Goal: Information Seeking & Learning: Check status

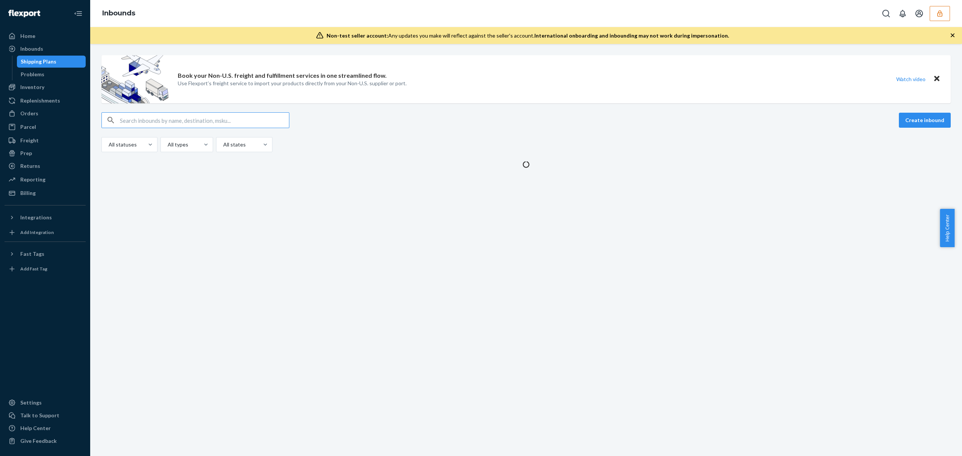
click at [234, 116] on input "text" at bounding box center [204, 120] width 169 height 15
type input "shanebuchanmeundiescom"
click at [940, 10] on icon "button" at bounding box center [940, 14] width 8 height 8
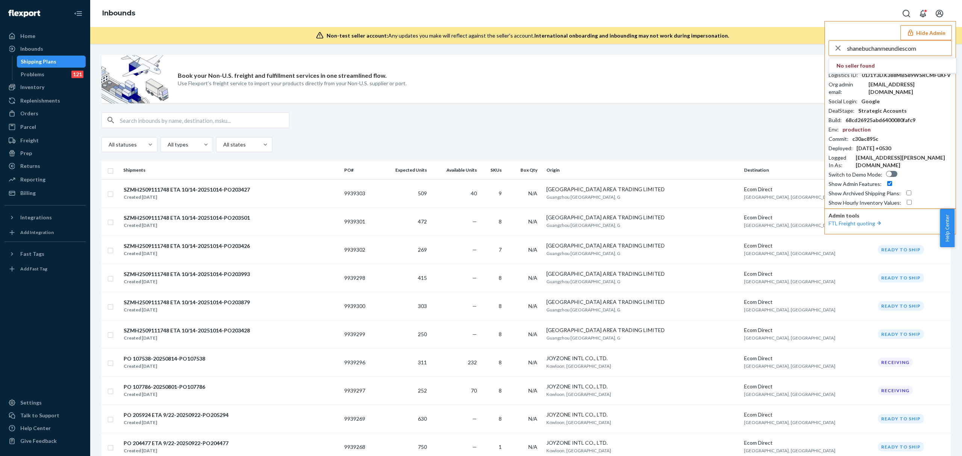
type input "shanebuchanmeundiescom"
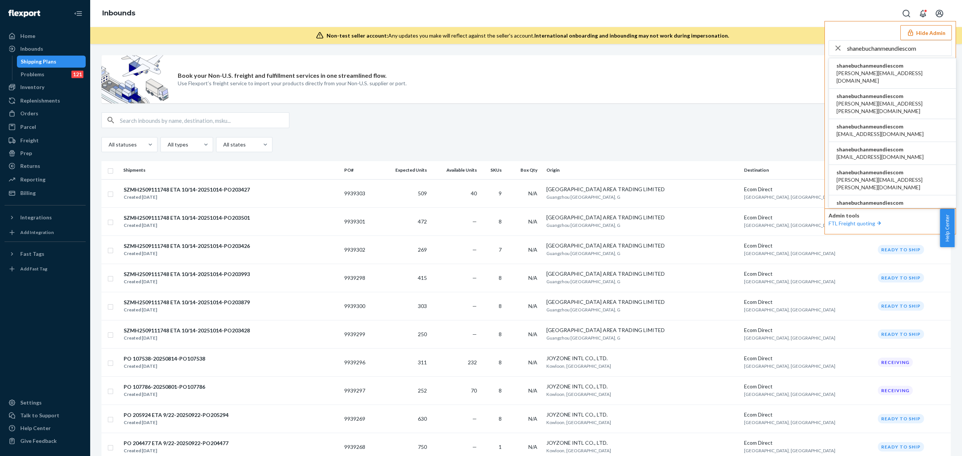
click at [887, 62] on li "shanebuchanmeundiescom aaronjhon.ygay@awesomecx.com" at bounding box center [892, 73] width 127 height 30
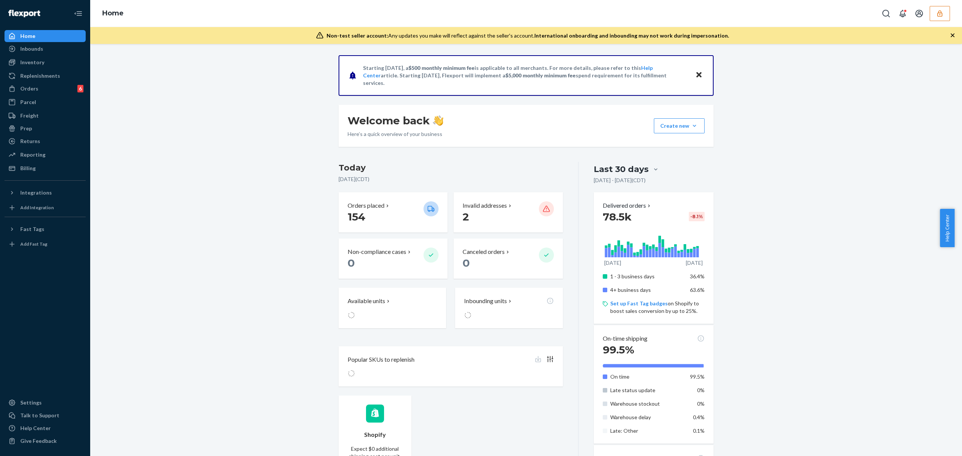
click at [936, 9] on button "button" at bounding box center [940, 13] width 20 height 15
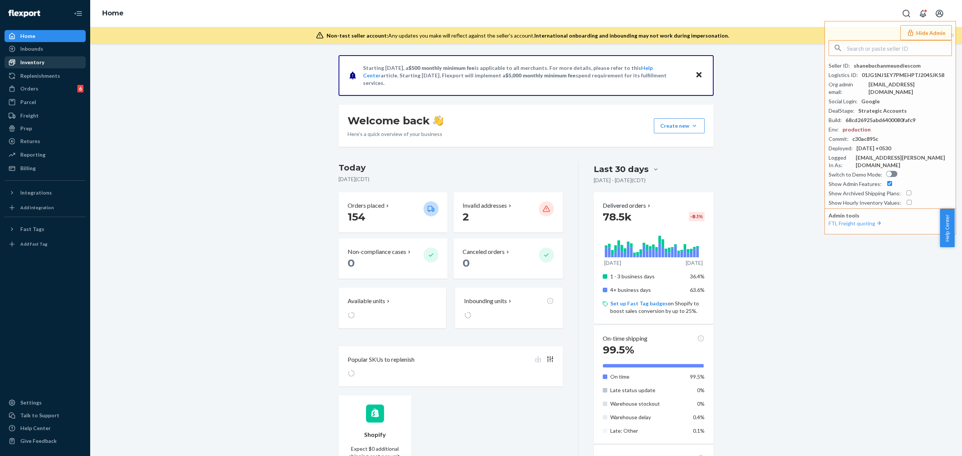
click at [42, 63] on div "Inventory" at bounding box center [32, 63] width 24 height 8
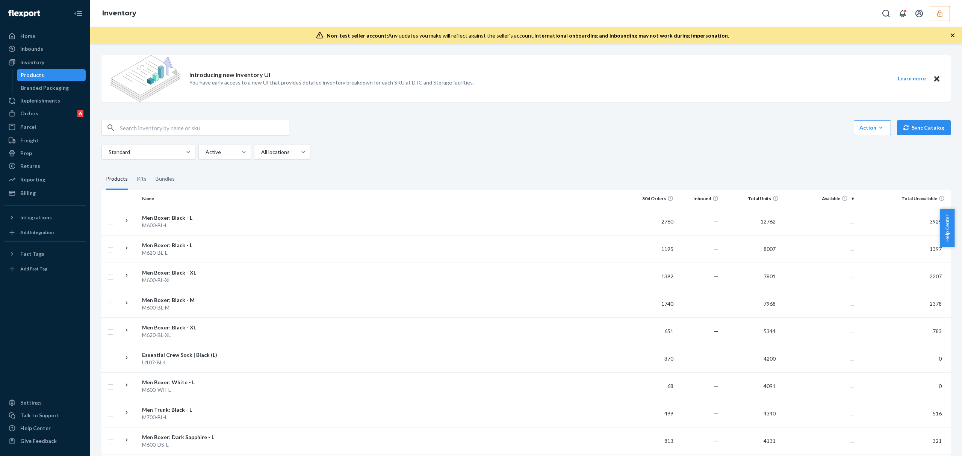
click at [174, 132] on input "text" at bounding box center [204, 127] width 169 height 15
paste input "DU8YV9THG5D"
type input "DU8YV9THG5D"
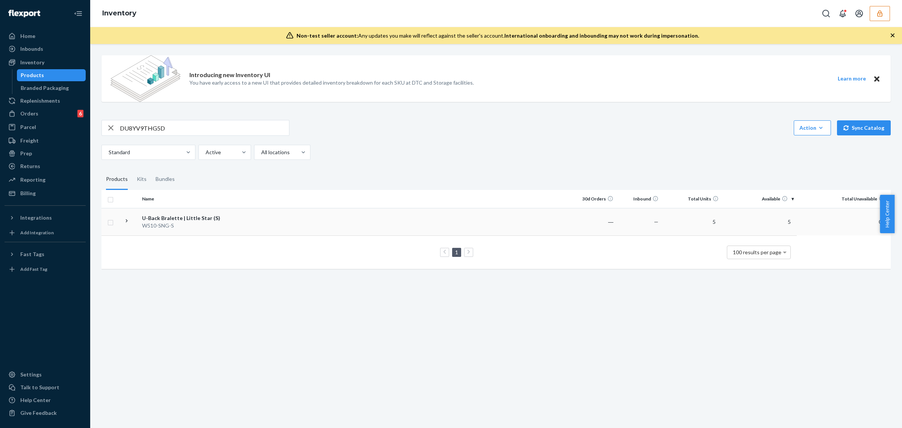
click at [175, 219] on div "U-Back Bralette | Little Star (S)" at bounding box center [181, 218] width 79 height 8
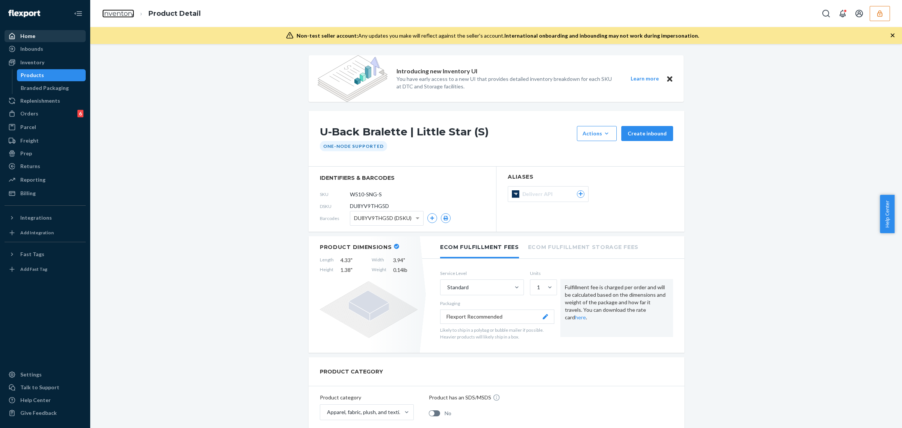
drag, startPoint x: 114, startPoint y: 14, endPoint x: 45, endPoint y: 40, distance: 73.4
click at [114, 14] on link "Inventory" at bounding box center [118, 13] width 32 height 8
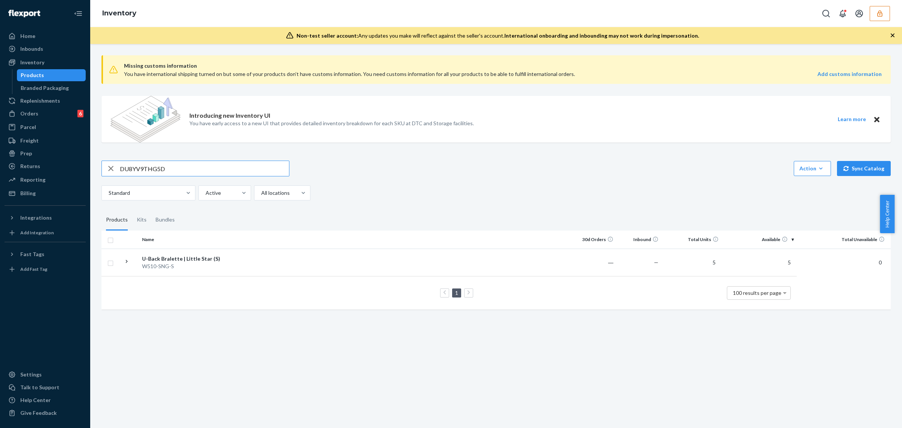
click at [140, 170] on input "DU8YV9THG5D" at bounding box center [204, 168] width 169 height 15
paste input "QLEZ33RRBG"
type input "DQLEZ33RRBG"
drag, startPoint x: 192, startPoint y: 251, endPoint x: 183, endPoint y: 252, distance: 8.8
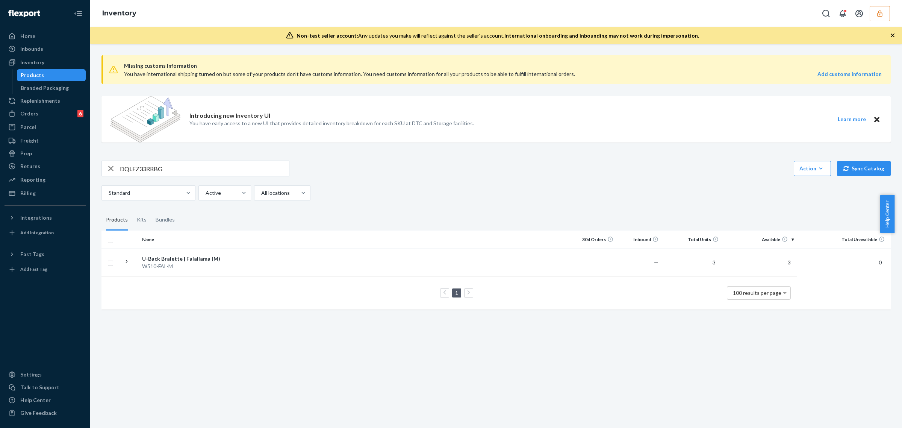
click at [192, 251] on td "U-Back Bralette | Falallama (M) W510-FAL-M" at bounding box center [181, 261] width 85 height 27
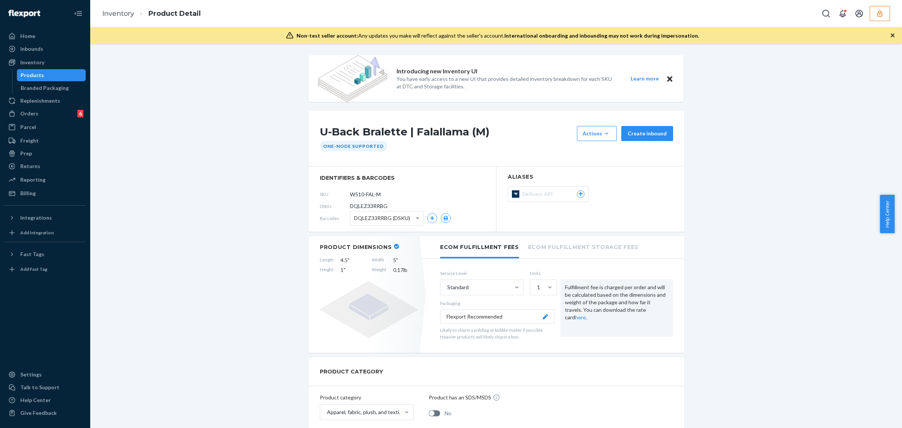
drag, startPoint x: 197, startPoint y: 193, endPoint x: 197, endPoint y: 197, distance: 3.8
click at [119, 12] on link "Inventory" at bounding box center [118, 13] width 32 height 8
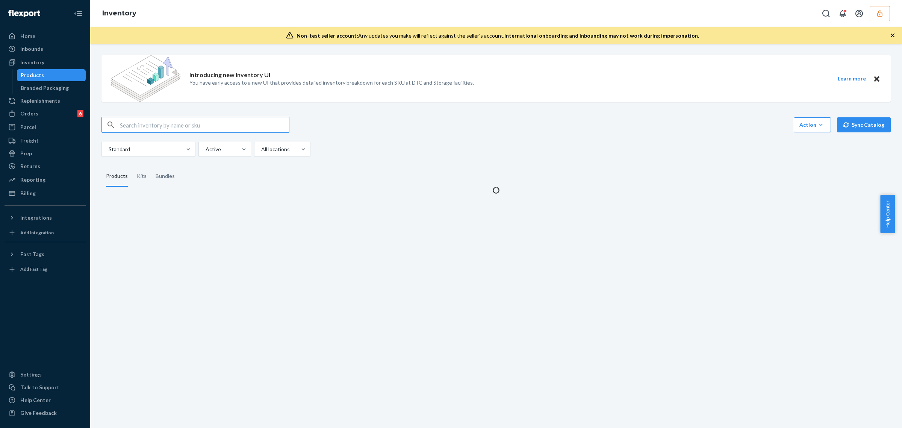
click at [170, 122] on input "text" at bounding box center [204, 124] width 169 height 15
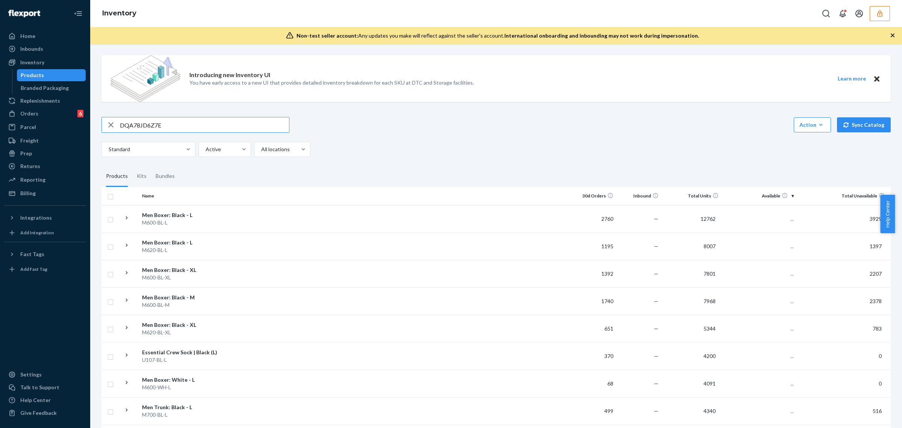
type input "DQA78JD6Z7E"
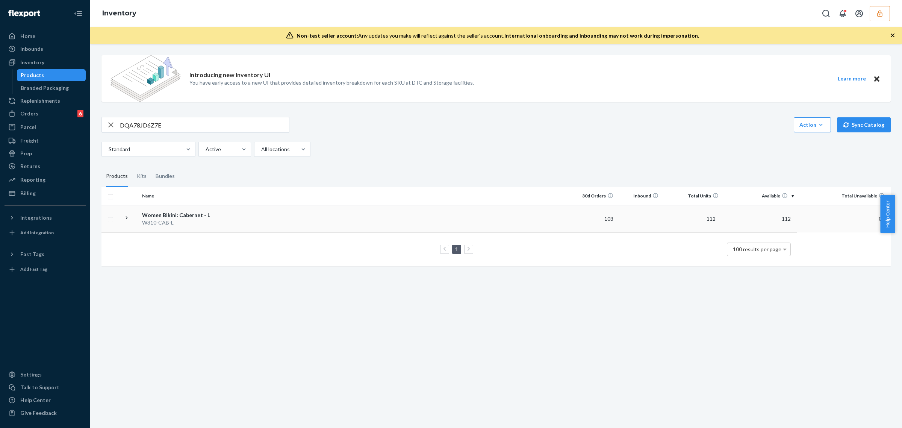
click at [189, 213] on div "Women Bikini: Cabernet - L" at bounding box center [181, 215] width 79 height 8
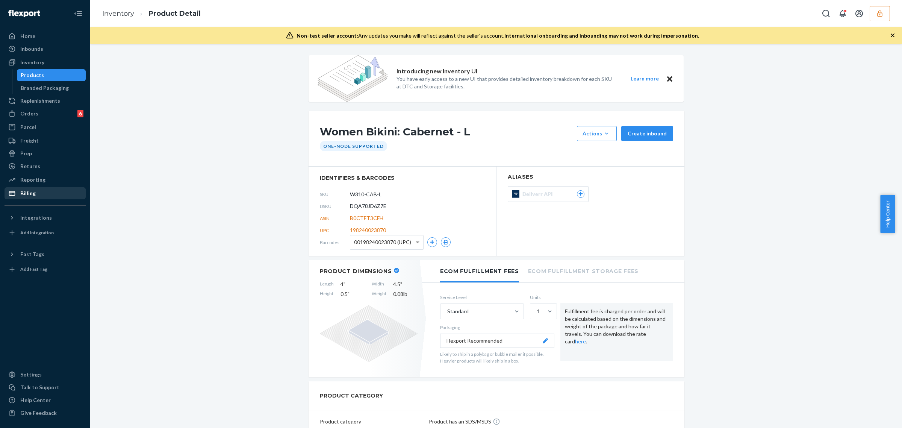
drag, startPoint x: 42, startPoint y: 192, endPoint x: 53, endPoint y: 197, distance: 11.3
click at [42, 192] on div "Billing" at bounding box center [45, 193] width 80 height 11
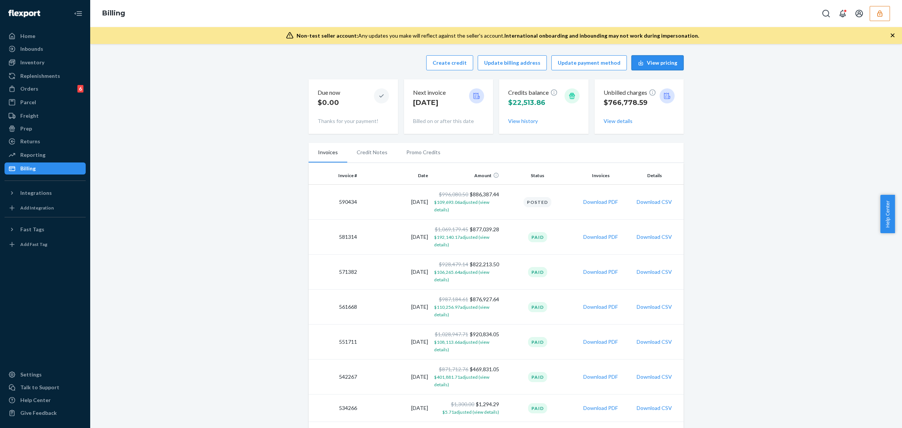
click at [659, 61] on button "View pricing" at bounding box center [657, 62] width 52 height 15
